Goal: Task Accomplishment & Management: Complete application form

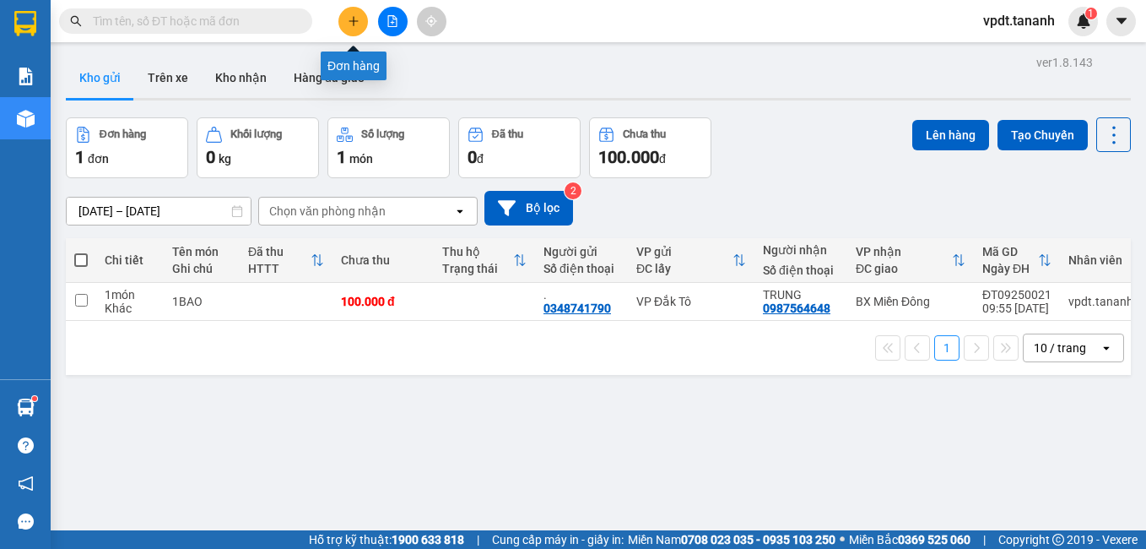
click at [358, 22] on icon "plus" at bounding box center [354, 21] width 12 height 12
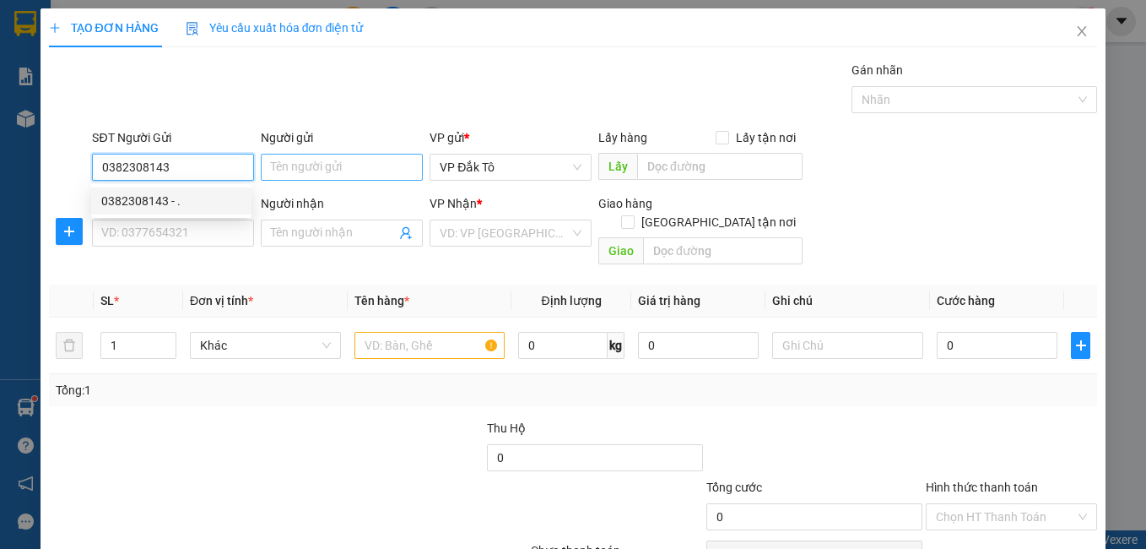
type input "0382308143"
click at [295, 168] on input "Người gửi" at bounding box center [342, 167] width 162 height 27
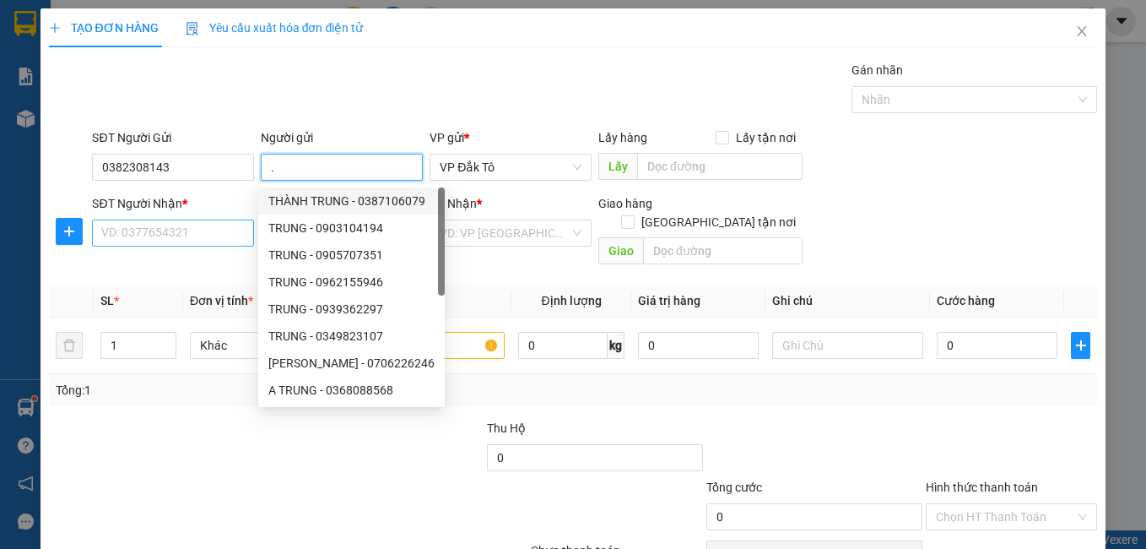
type input "."
click at [164, 241] on input "SĐT Người Nhận *" at bounding box center [173, 232] width 162 height 27
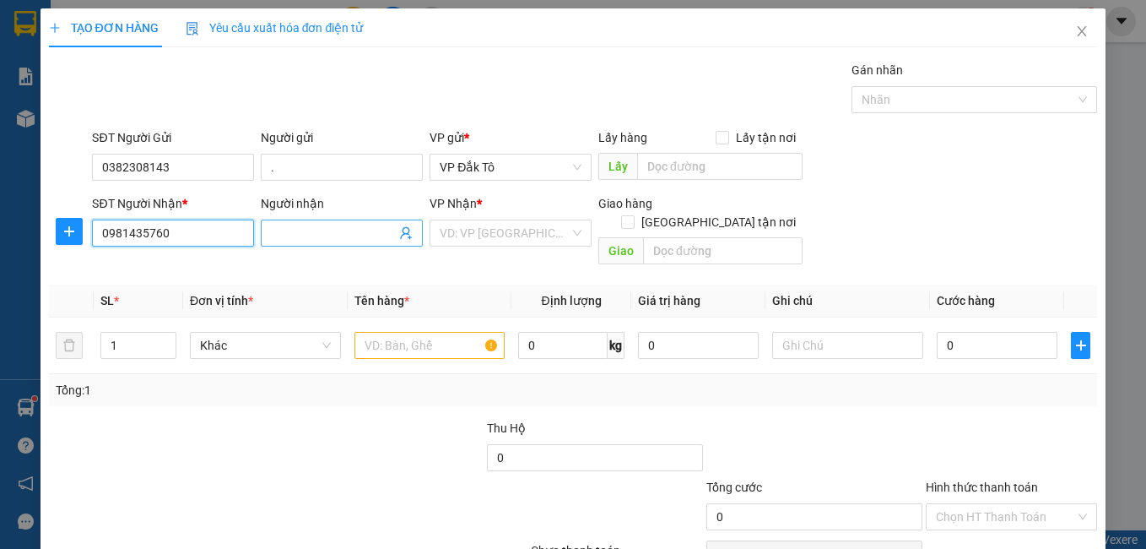
type input "0981435760"
click at [334, 235] on input "Người nhận" at bounding box center [333, 233] width 125 height 19
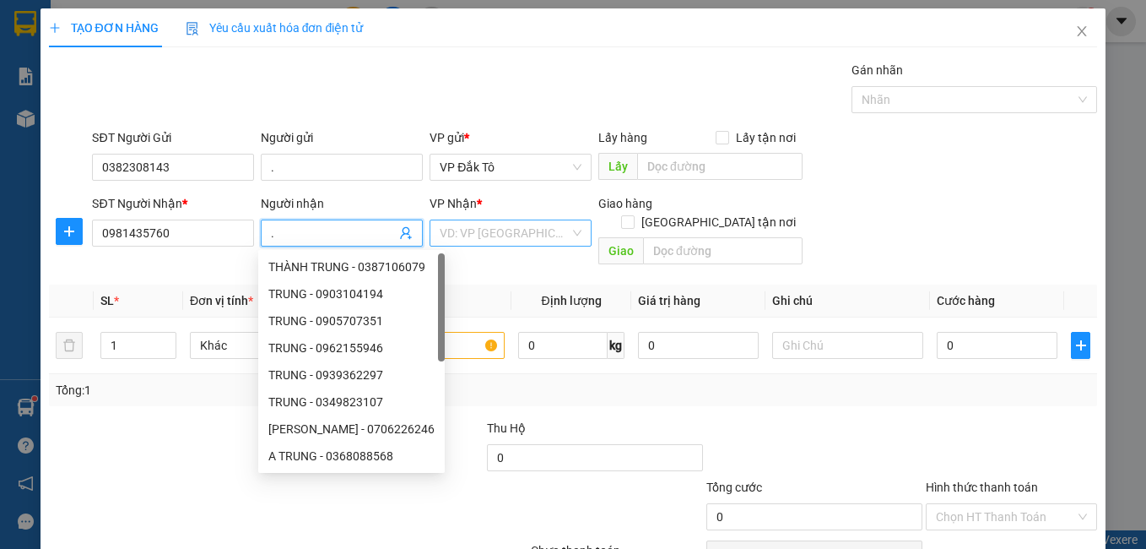
type input "."
click at [508, 226] on input "search" at bounding box center [505, 232] width 130 height 25
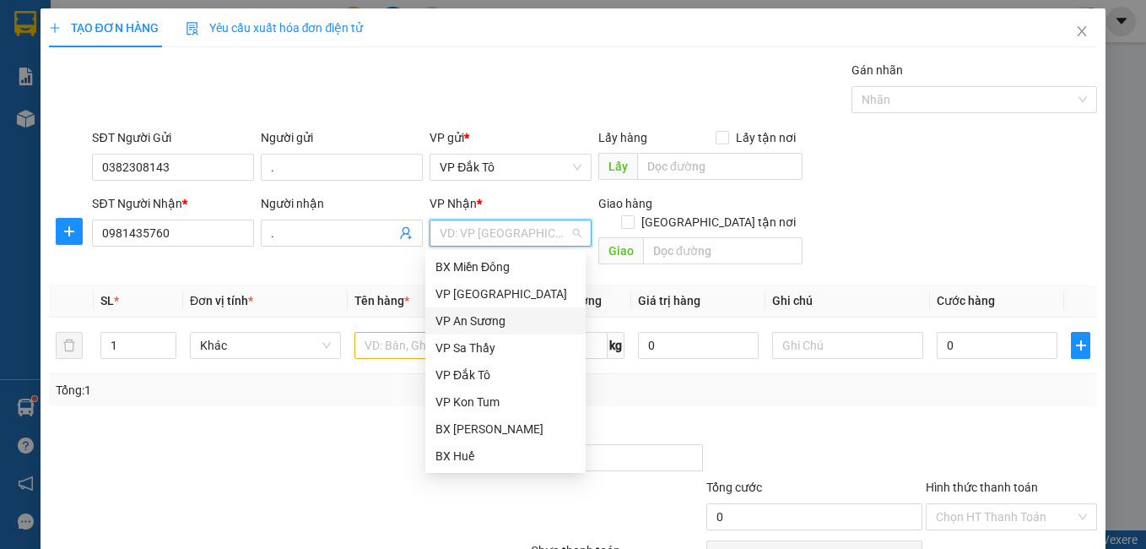
click at [495, 322] on div "VP An Sương" at bounding box center [506, 320] width 140 height 19
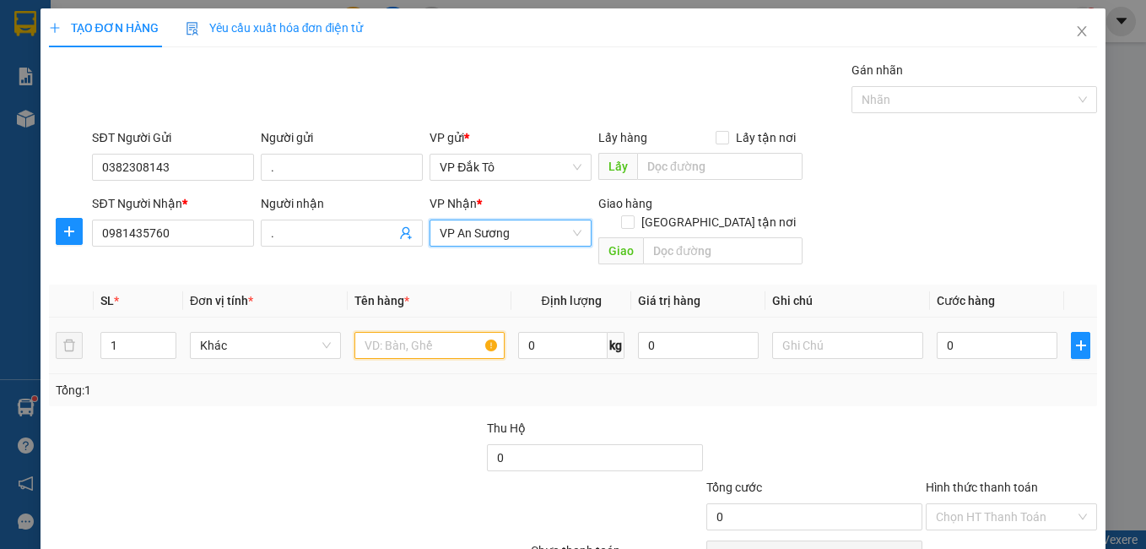
click at [415, 332] on input "text" at bounding box center [429, 345] width 151 height 27
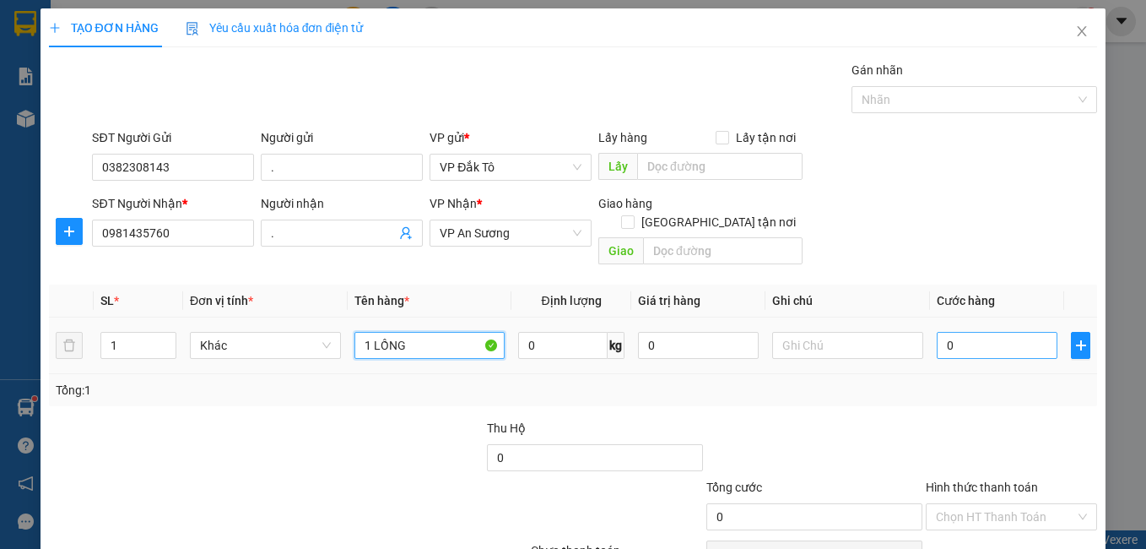
type input "1 LỒNG"
click at [966, 332] on input "0" at bounding box center [997, 345] width 121 height 27
type input "1"
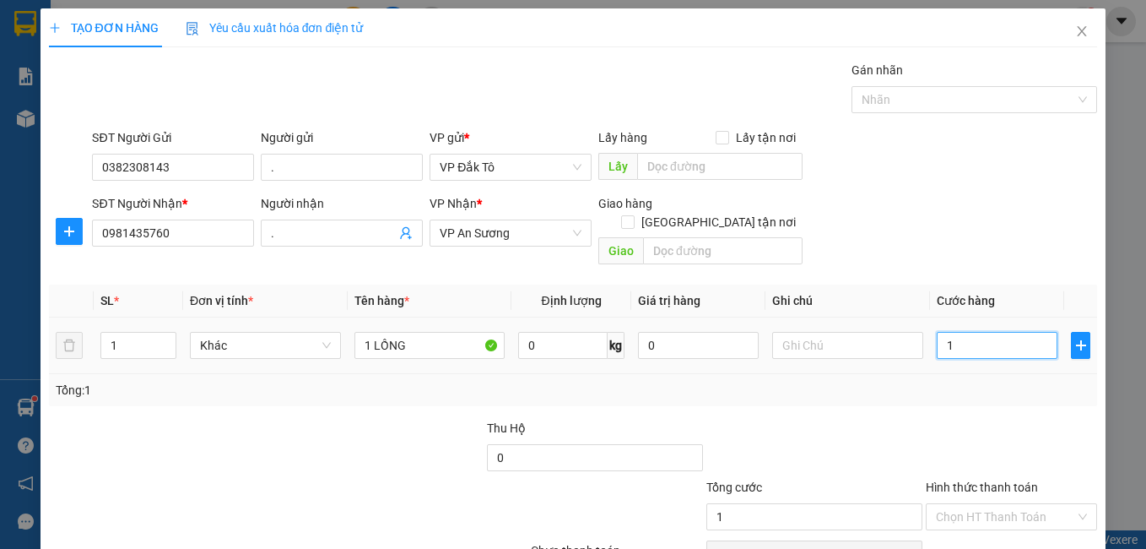
type input "10"
type input "100"
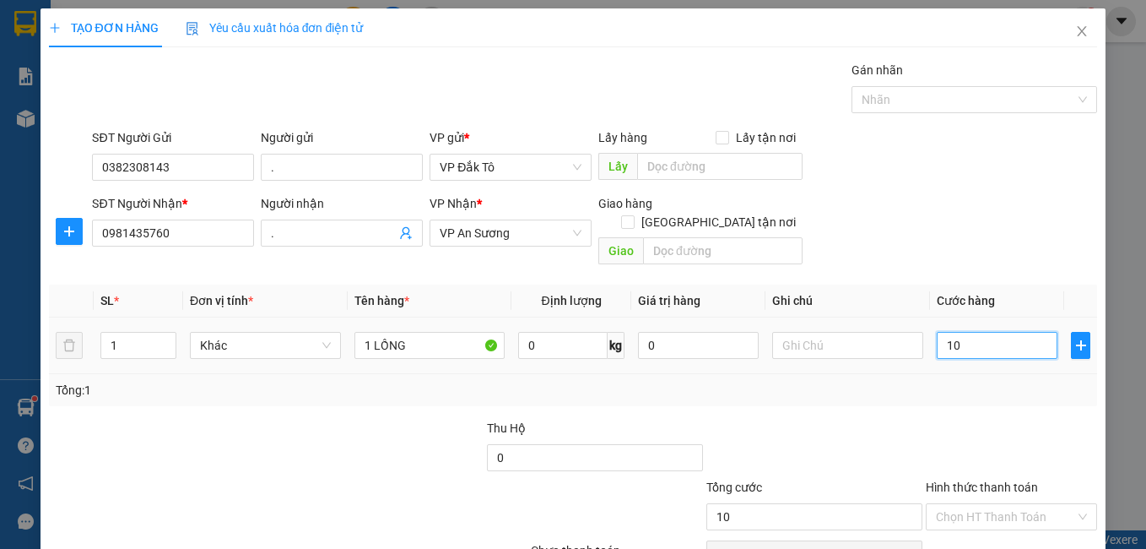
type input "100"
type input "100.000"
click at [974, 478] on div "Hình thức thanh toán" at bounding box center [1012, 490] width 172 height 25
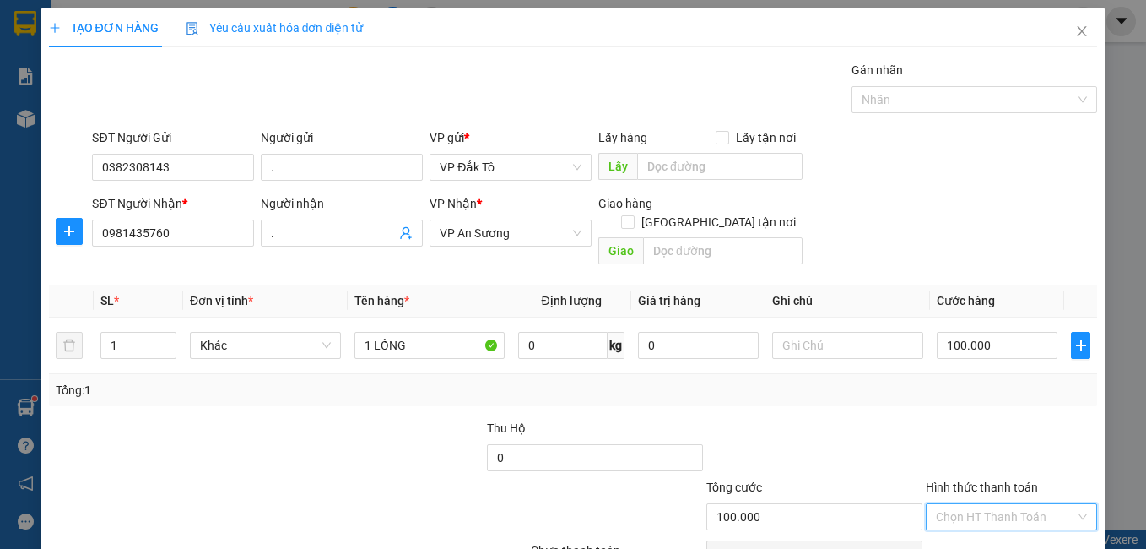
click at [975, 504] on input "Hình thức thanh toán" at bounding box center [1006, 516] width 140 height 25
click at [961, 383] on div "Tại văn phòng" at bounding box center [1000, 383] width 149 height 19
type input "0"
click at [572, 444] on input "0" at bounding box center [595, 457] width 216 height 27
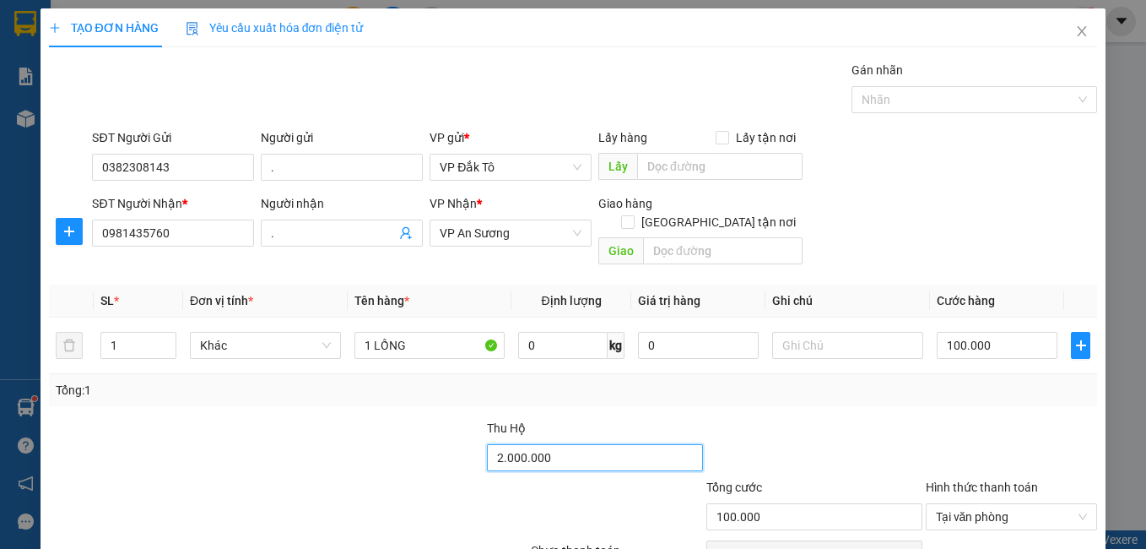
type input "2.000.000"
click at [836, 427] on div at bounding box center [814, 448] width 219 height 59
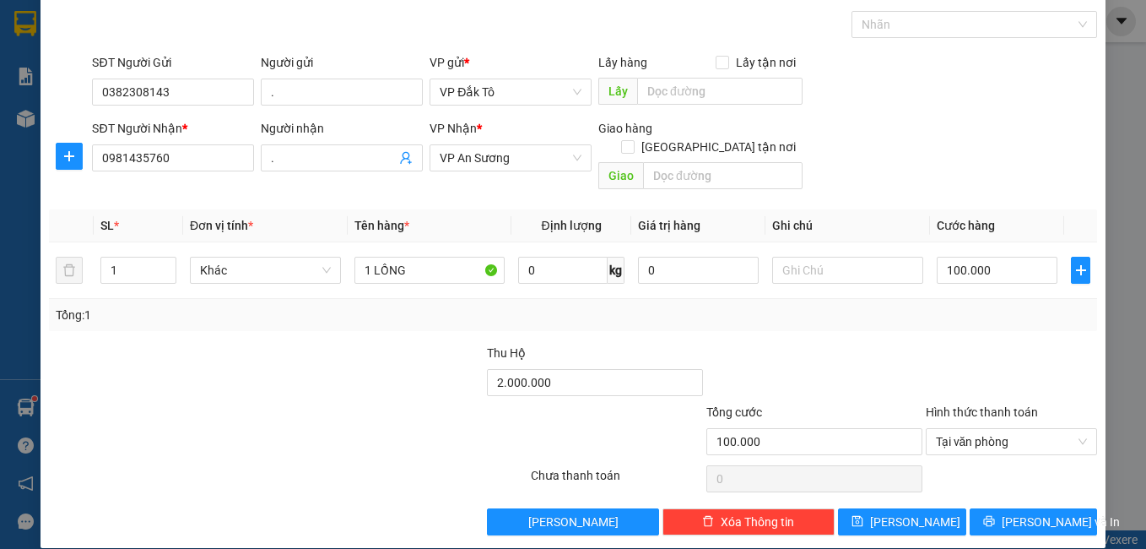
scroll to position [76, 0]
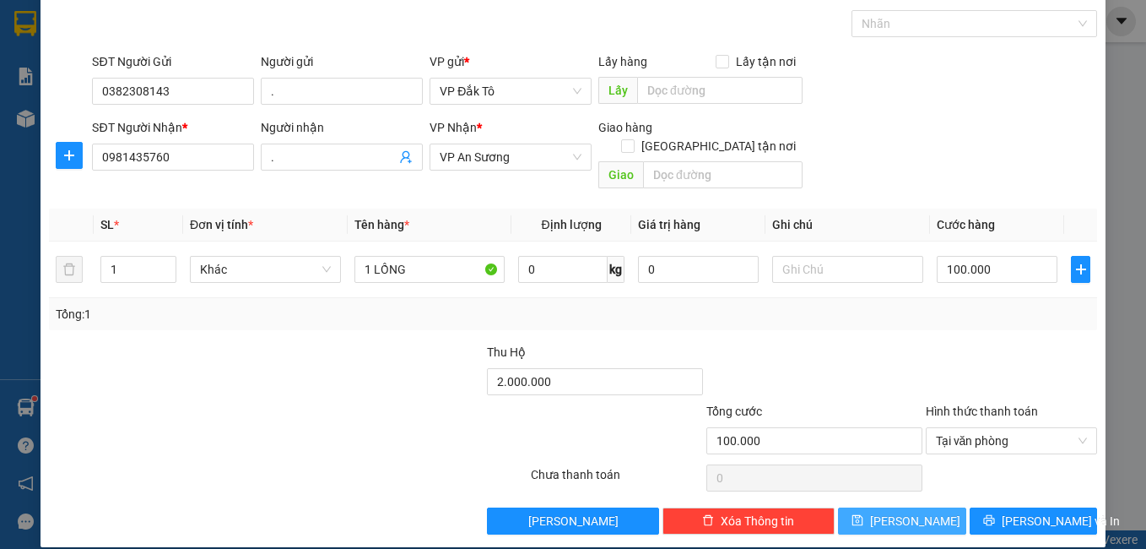
click at [874, 511] on button "[PERSON_NAME]" at bounding box center [902, 520] width 128 height 27
type input "0"
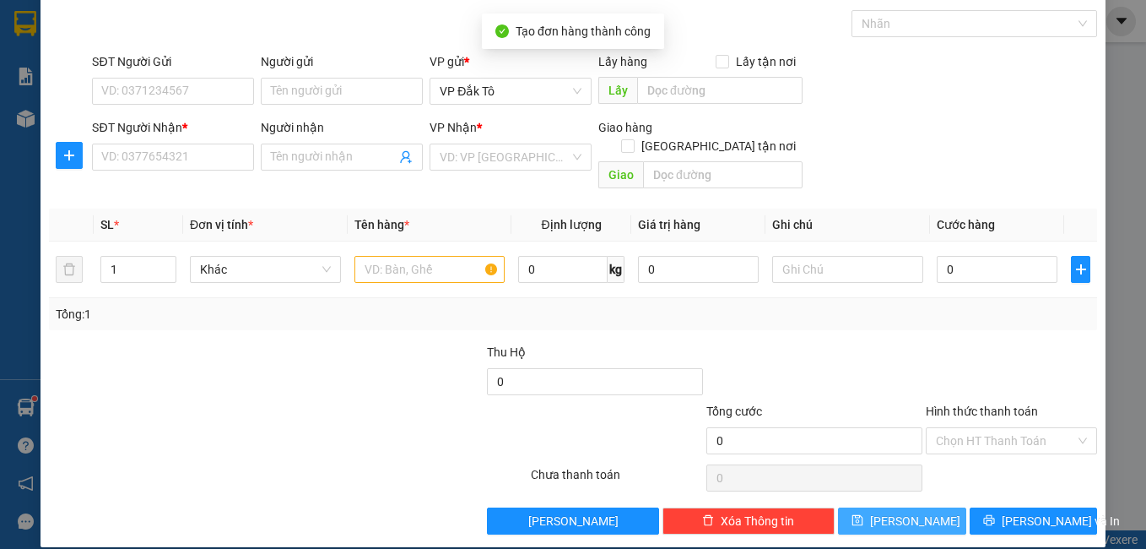
scroll to position [0, 0]
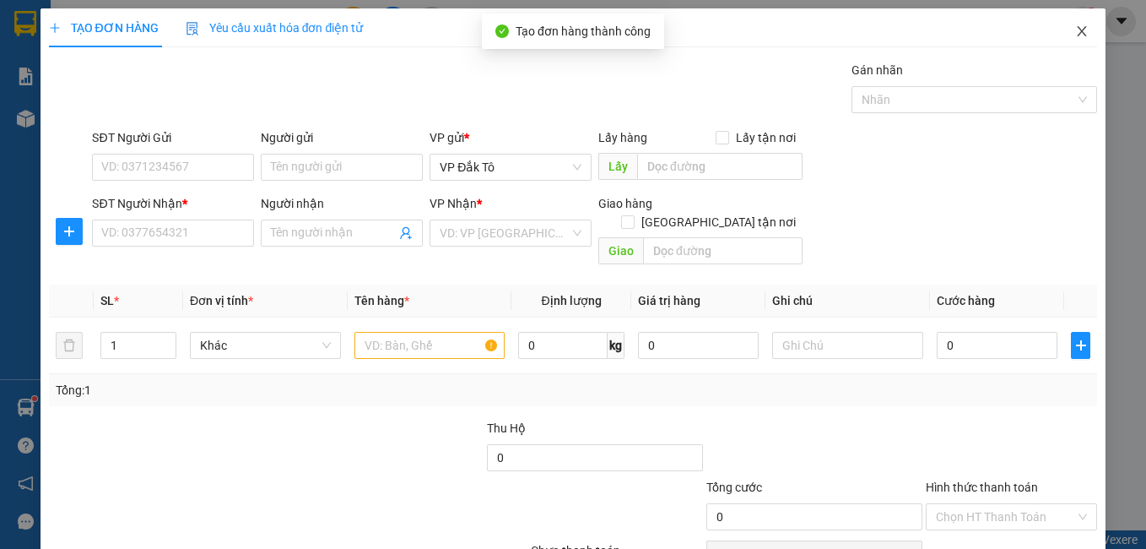
click at [1075, 32] on icon "close" at bounding box center [1082, 31] width 14 height 14
